Goal: Task Accomplishment & Management: Manage account settings

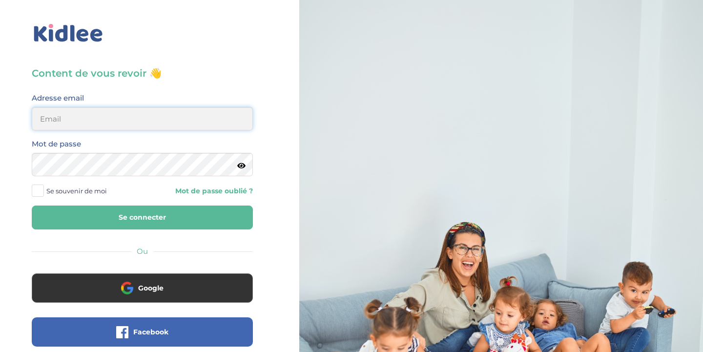
type input "paulomassol@gmail.com"
click at [116, 213] on button "Se connecter" at bounding box center [142, 218] width 221 height 24
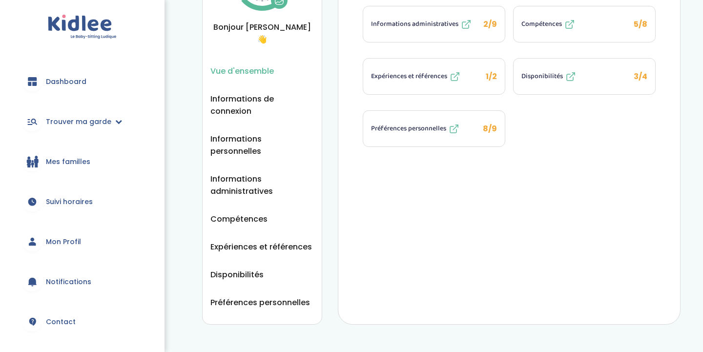
scroll to position [92, 0]
click at [111, 126] on link "Trouver ma garde" at bounding box center [82, 121] width 135 height 35
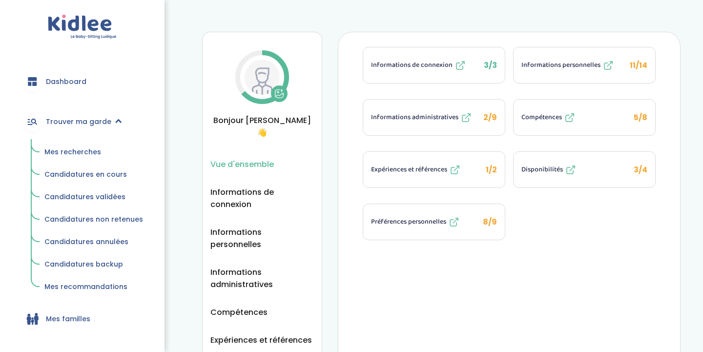
click at [260, 86] on img at bounding box center [262, 77] width 35 height 35
click at [277, 96] on icon at bounding box center [280, 95] width 8 height 3
click at [410, 30] on div "Vue d'ensemble Vue d'ensemble Informations de connexion Informations personnell…" at bounding box center [442, 220] width 524 height 411
click at [279, 89] on icon at bounding box center [280, 94] width 10 height 10
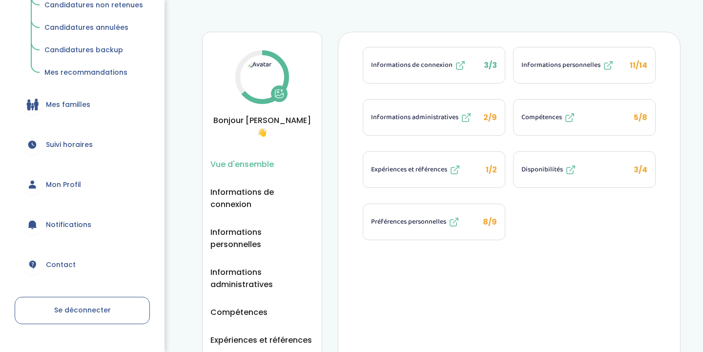
scroll to position [213, 0]
click at [81, 188] on link "Mon Profil" at bounding box center [82, 185] width 135 height 35
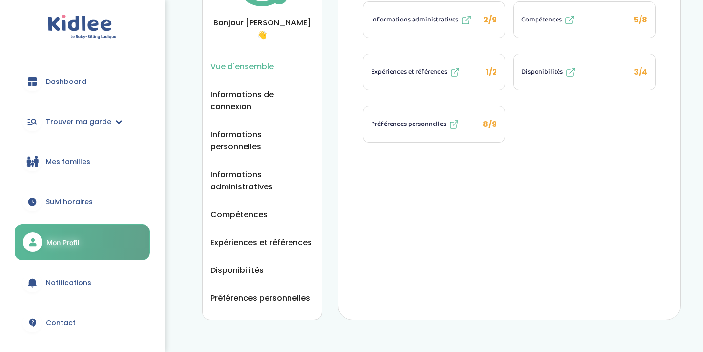
scroll to position [94, 0]
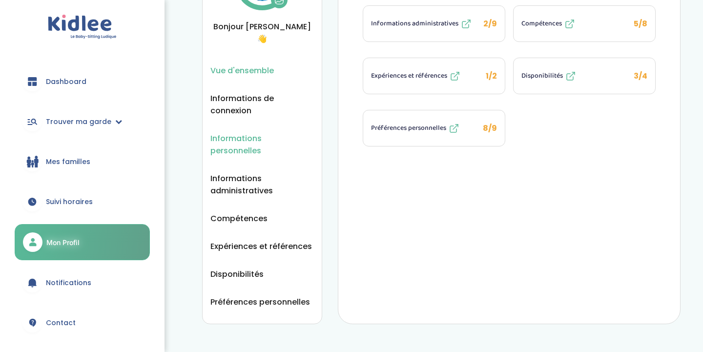
click at [261, 132] on span "Informations personnelles" at bounding box center [263, 144] width 104 height 24
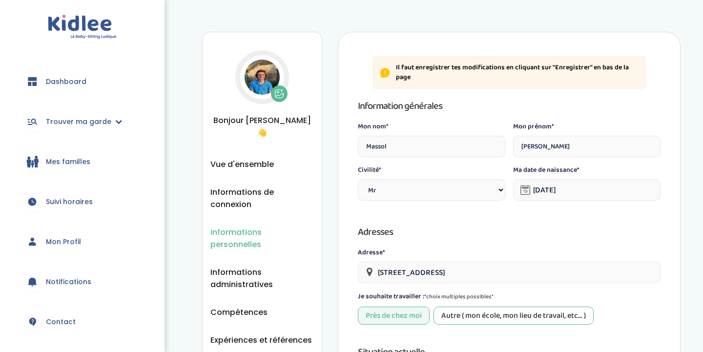
select select "0"
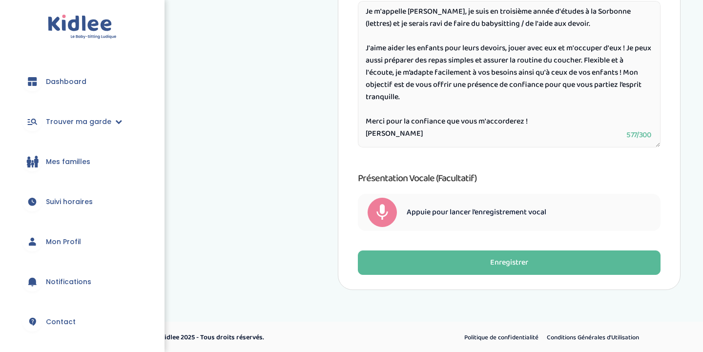
scroll to position [579, 0]
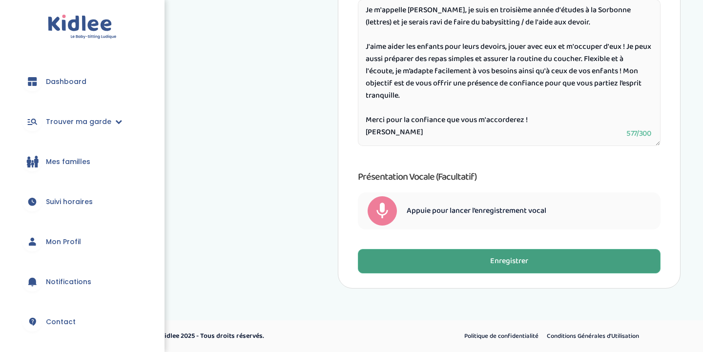
click at [579, 252] on button "Enregistrer" at bounding box center [509, 261] width 303 height 24
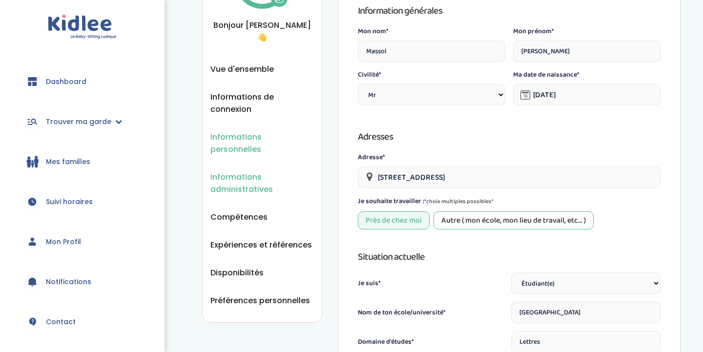
scroll to position [99, 0]
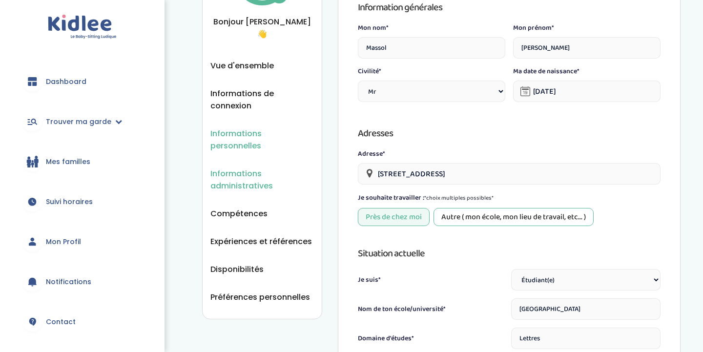
click at [240, 168] on span "Informations administratives" at bounding box center [263, 180] width 104 height 24
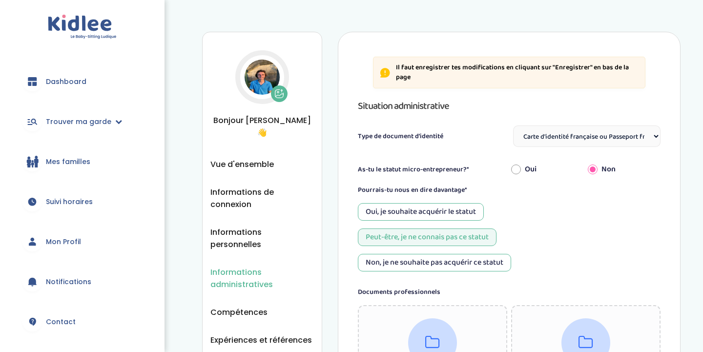
select select "Carte d'identité française ou Passeport français daté de moins de 5 ans"
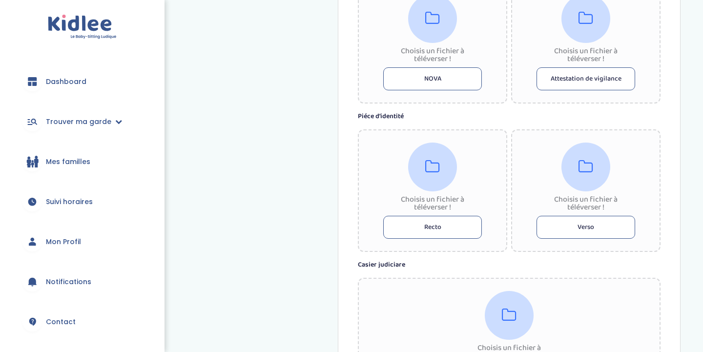
scroll to position [453, 0]
click at [456, 222] on button "Recto" at bounding box center [432, 225] width 99 height 23
click at [453, 232] on button "Recto" at bounding box center [432, 225] width 99 height 23
click at [287, 80] on div "Informations administratives Vue d'ensemble Informations de connexion Informati…" at bounding box center [441, 14] width 479 height 871
click at [436, 230] on button "Recto" at bounding box center [432, 225] width 99 height 23
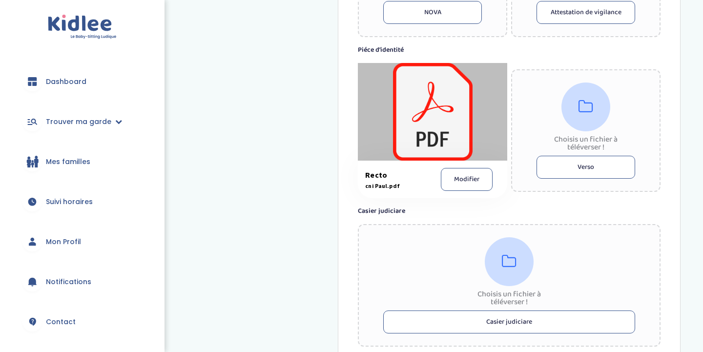
scroll to position [518, 0]
click at [439, 132] on div at bounding box center [432, 112] width 149 height 98
click at [469, 94] on div at bounding box center [432, 112] width 149 height 98
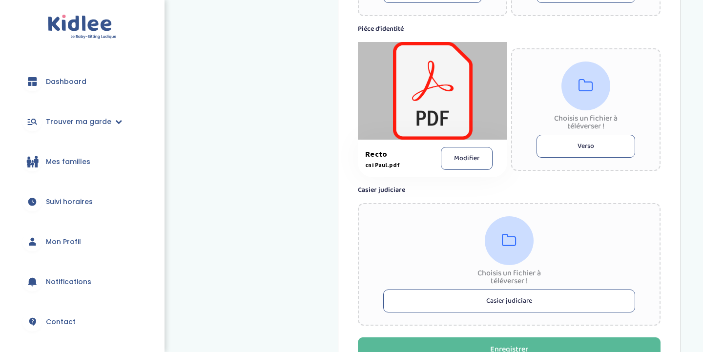
scroll to position [547, 0]
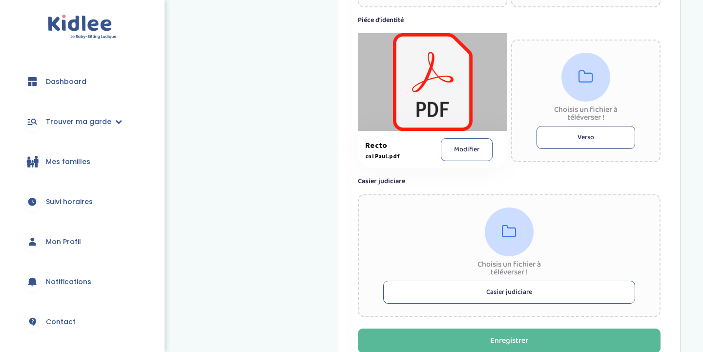
click at [578, 140] on button "Verso" at bounding box center [586, 137] width 99 height 23
click at [477, 156] on button "Modifier" at bounding box center [467, 149] width 52 height 23
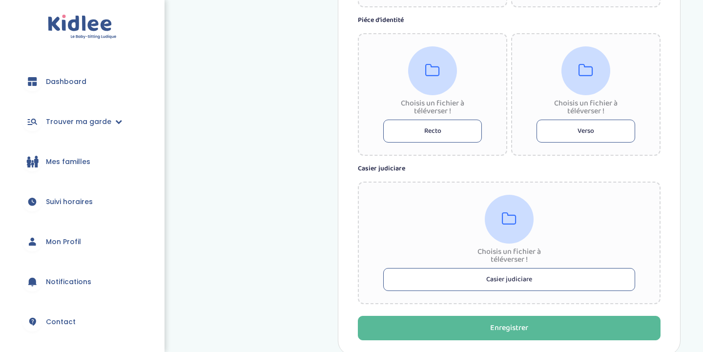
scroll to position [614, 0]
